Goal: Task Accomplishment & Management: Complete application form

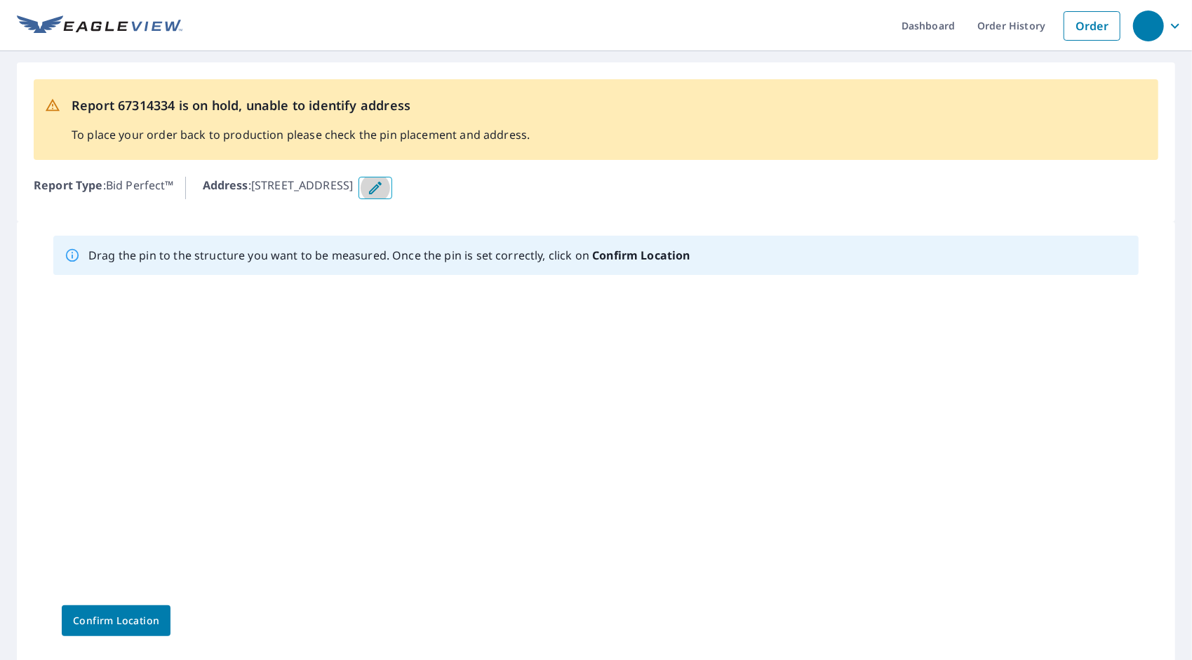
click at [382, 188] on icon "button" at bounding box center [375, 188] width 13 height 13
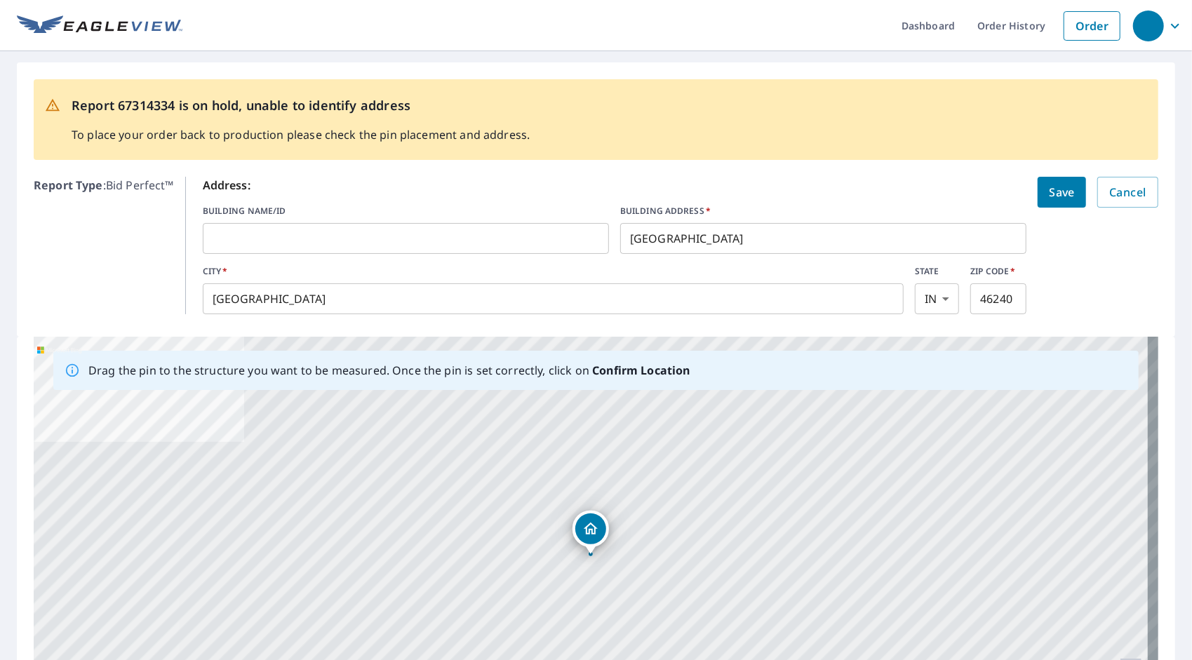
click at [598, 561] on div "[STREET_ADDRESS]" at bounding box center [596, 557] width 1124 height 440
click at [1053, 192] on span "Save" at bounding box center [1062, 192] width 26 height 20
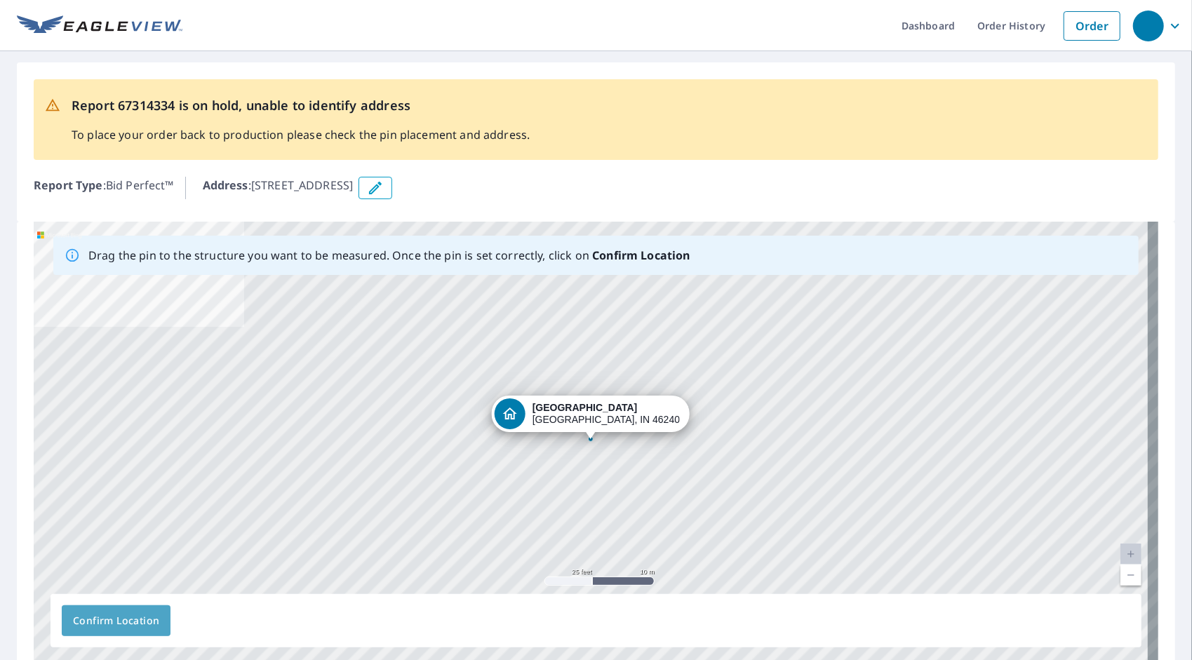
click at [113, 623] on span "Confirm Location" at bounding box center [116, 621] width 86 height 18
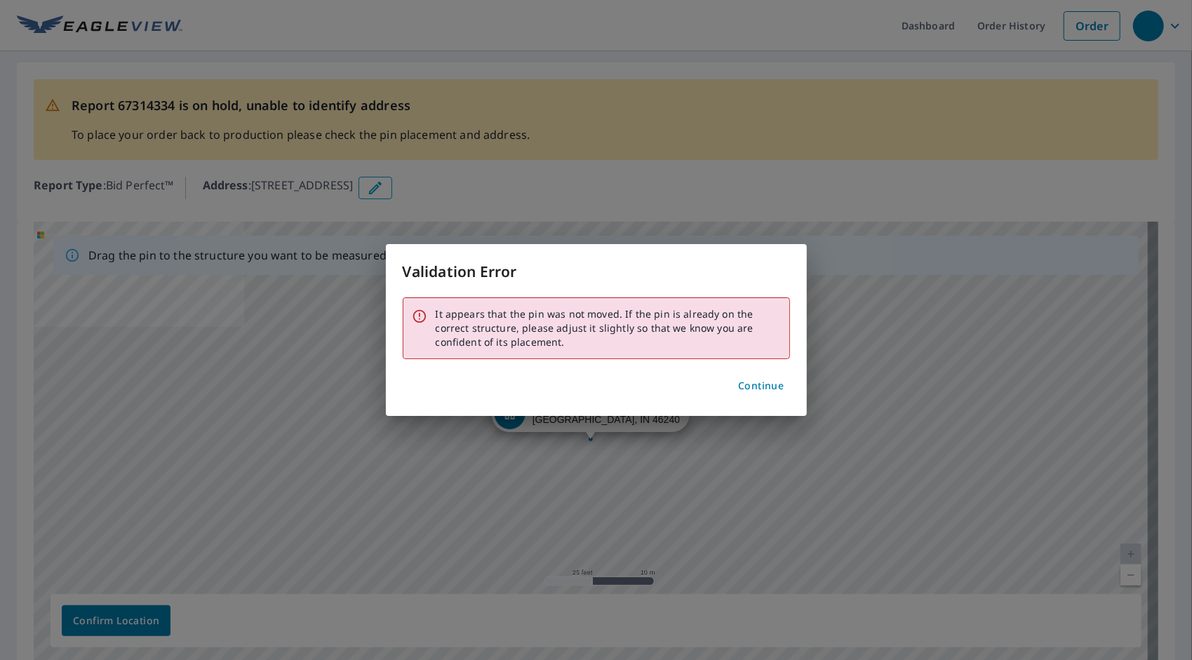
click at [755, 384] on span "Continue" at bounding box center [761, 386] width 46 height 18
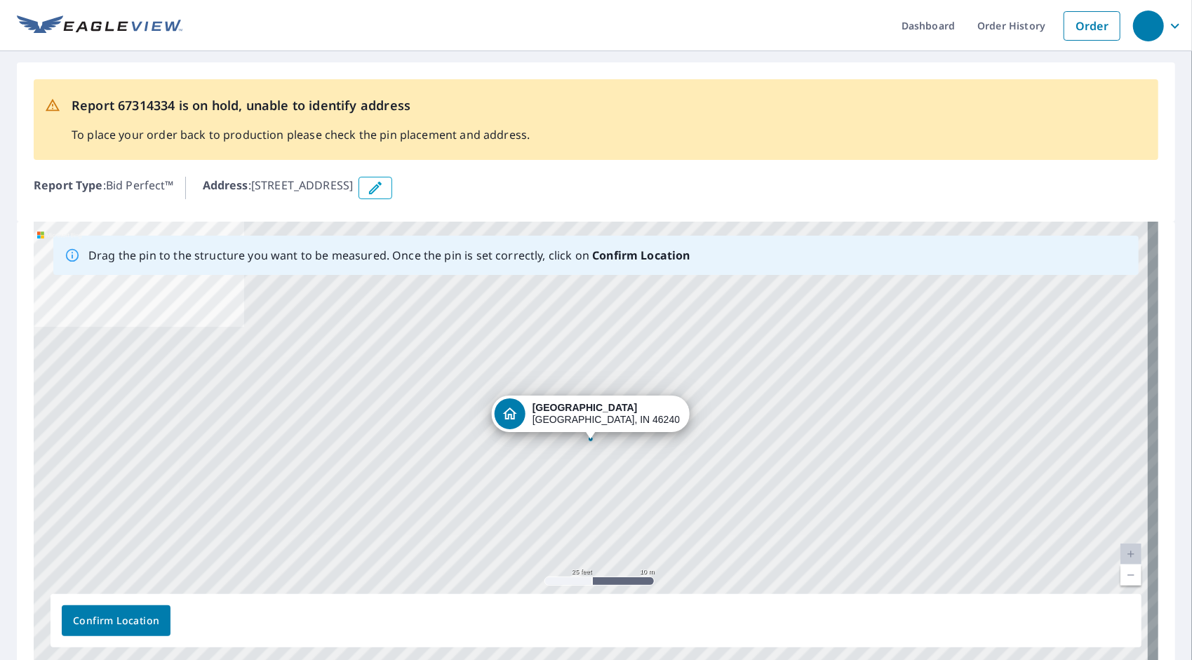
click at [551, 466] on div "[STREET_ADDRESS]" at bounding box center [596, 442] width 1124 height 440
click at [598, 443] on div "[STREET_ADDRESS]" at bounding box center [596, 442] width 1124 height 440
drag, startPoint x: 596, startPoint y: 416, endPoint x: 607, endPoint y: 429, distance: 17.4
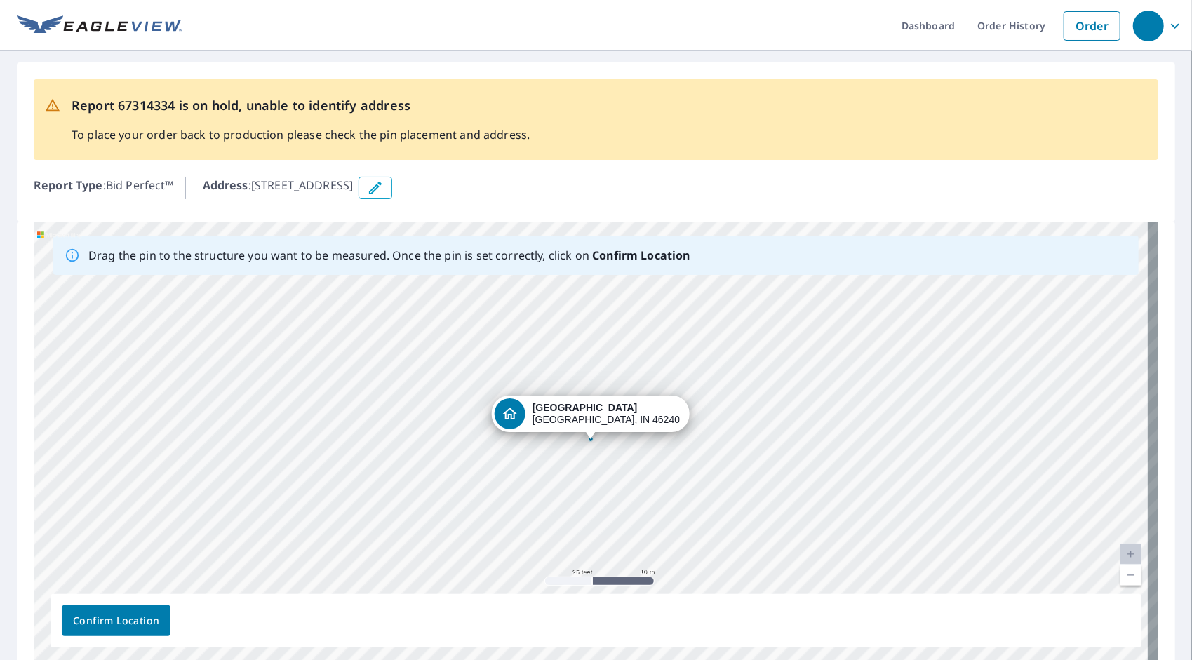
click at [125, 620] on span "Confirm Location" at bounding box center [116, 621] width 86 height 18
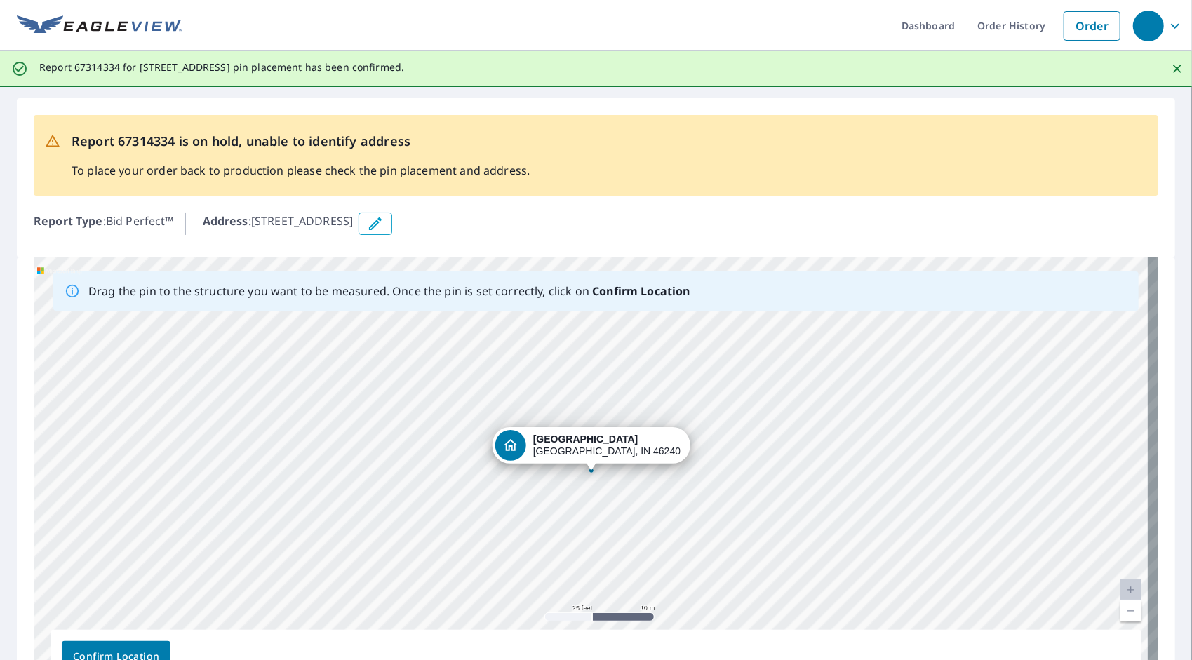
click at [1170, 65] on icon "Close" at bounding box center [1177, 69] width 14 height 14
